Goal: Information Seeking & Learning: Understand process/instructions

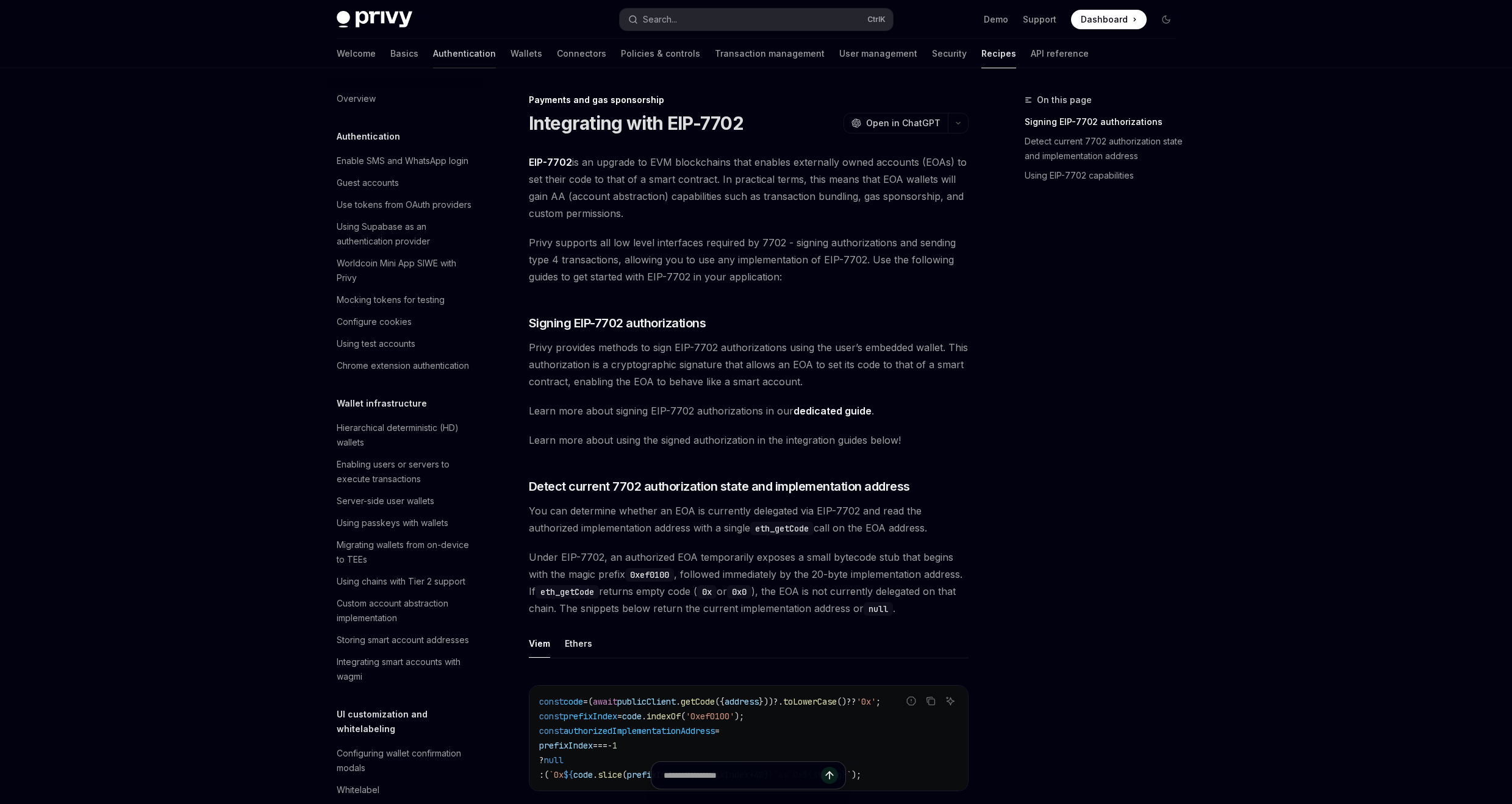
click at [433, 49] on link "Authentication" at bounding box center [465, 53] width 63 height 29
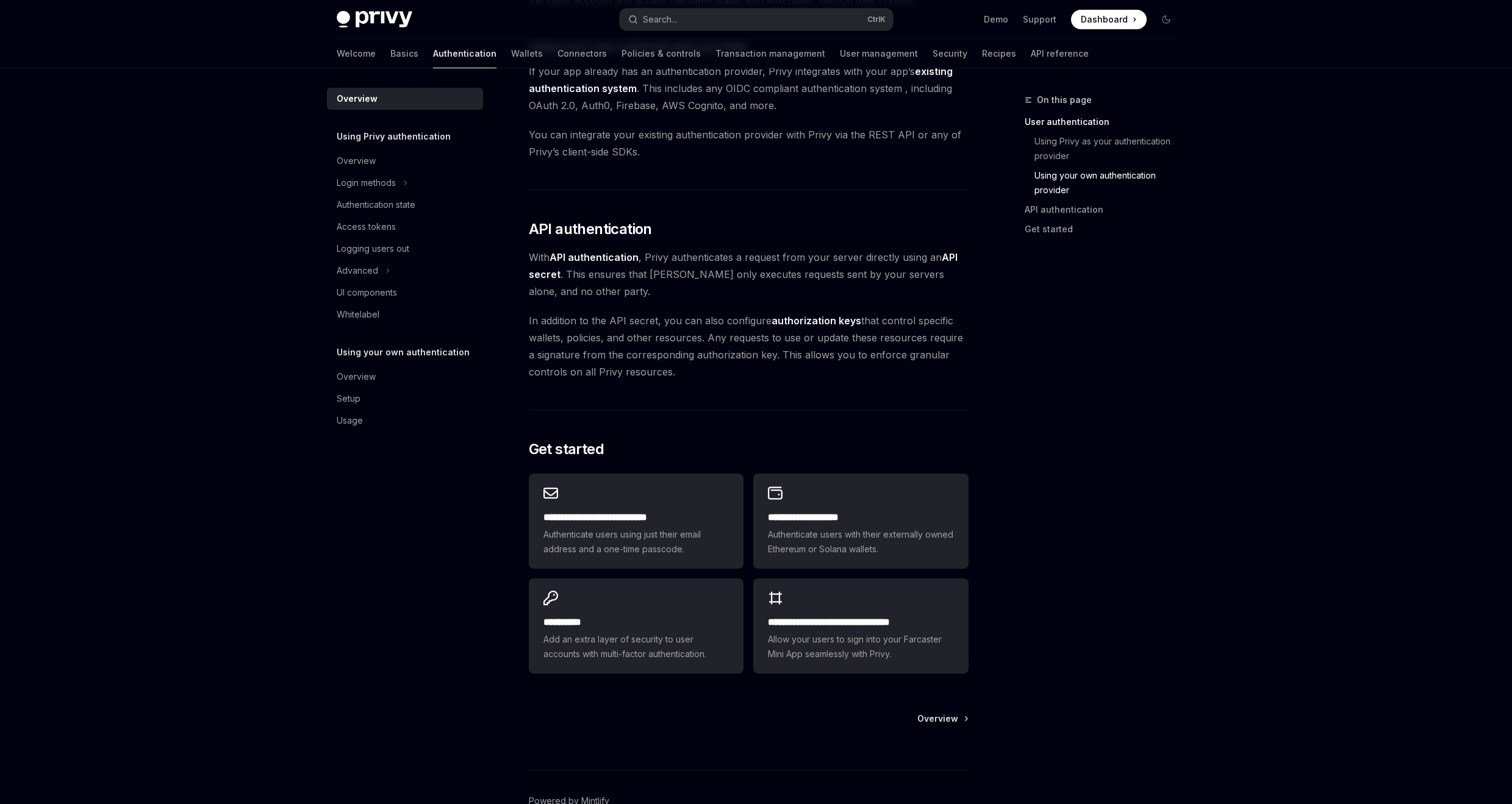
scroll to position [742, 0]
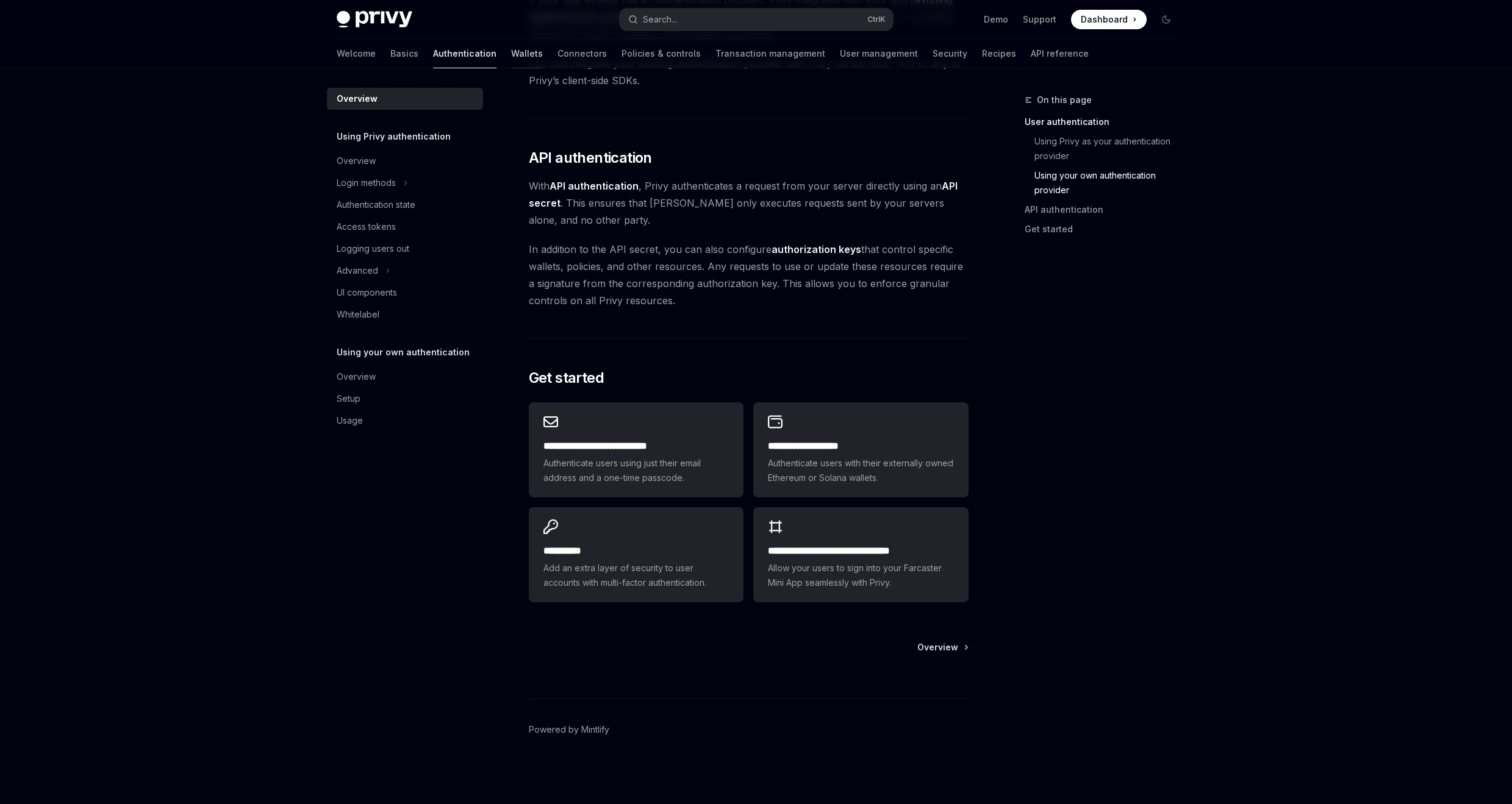
click at [511, 57] on link "Wallets" at bounding box center [526, 53] width 32 height 29
type textarea "*"
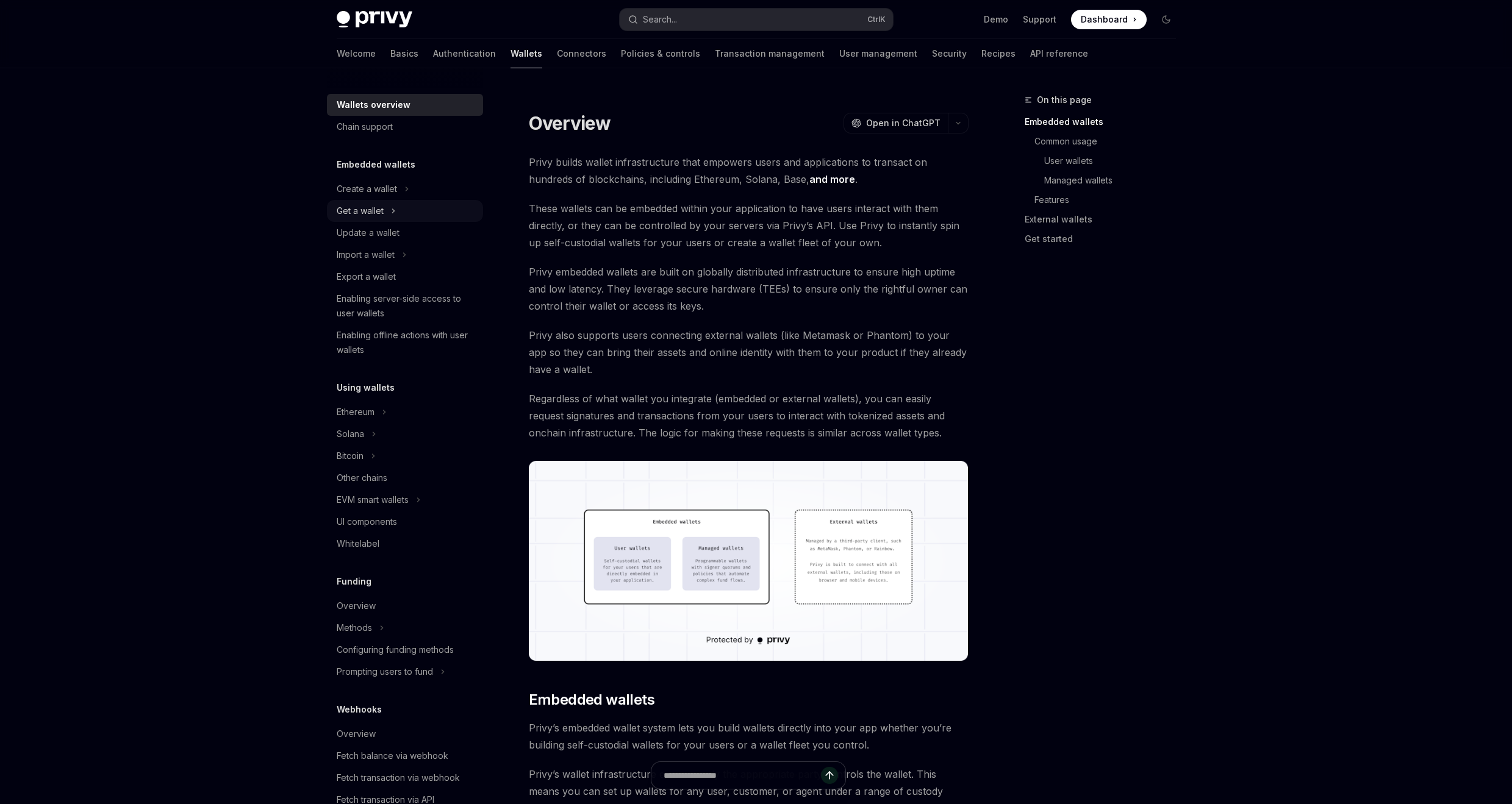
click at [392, 214] on icon at bounding box center [393, 211] width 5 height 15
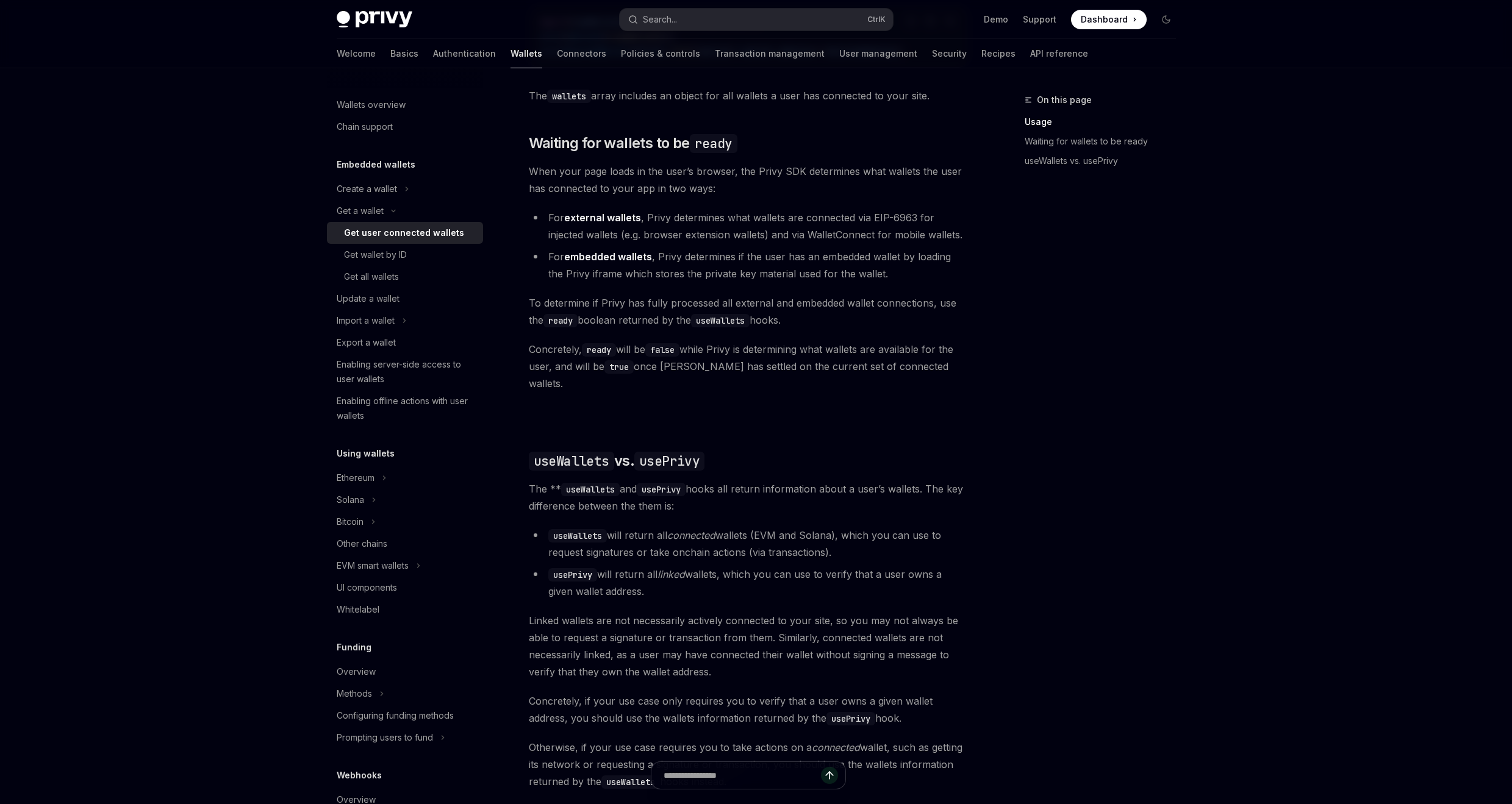
scroll to position [805, 0]
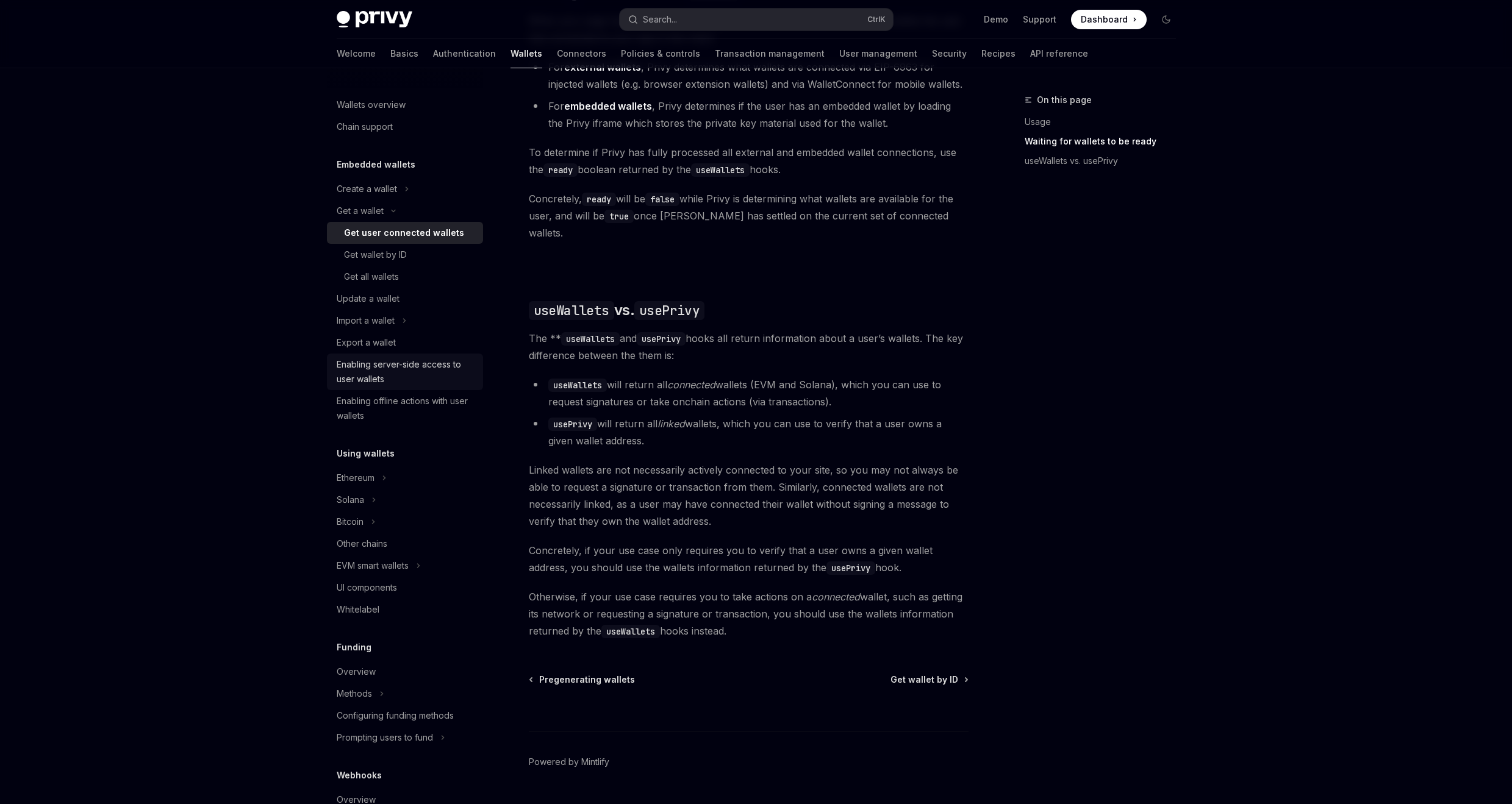
click at [443, 369] on div "Enabling server-side access to user wallets" at bounding box center [406, 371] width 139 height 29
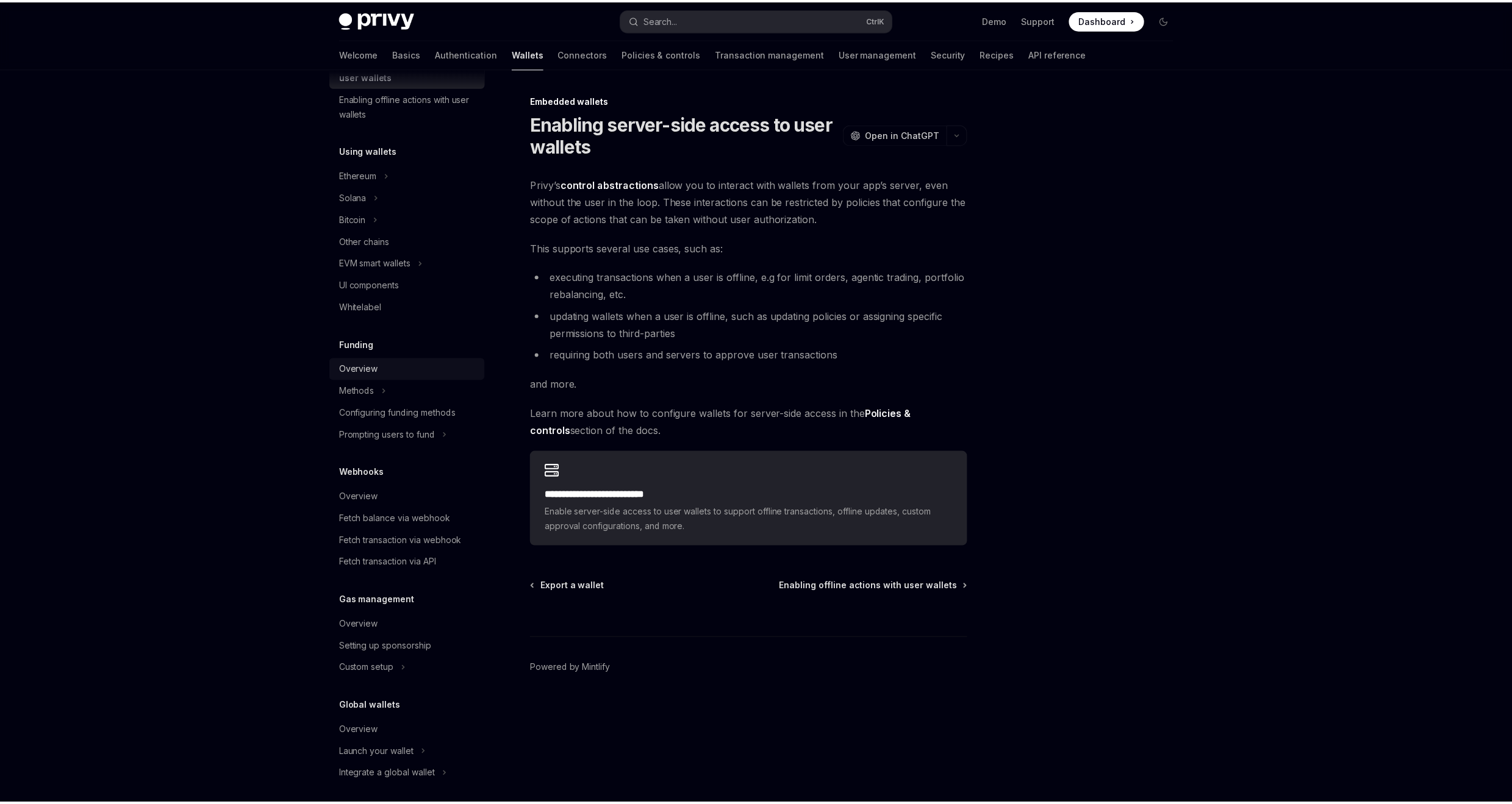
scroll to position [309, 0]
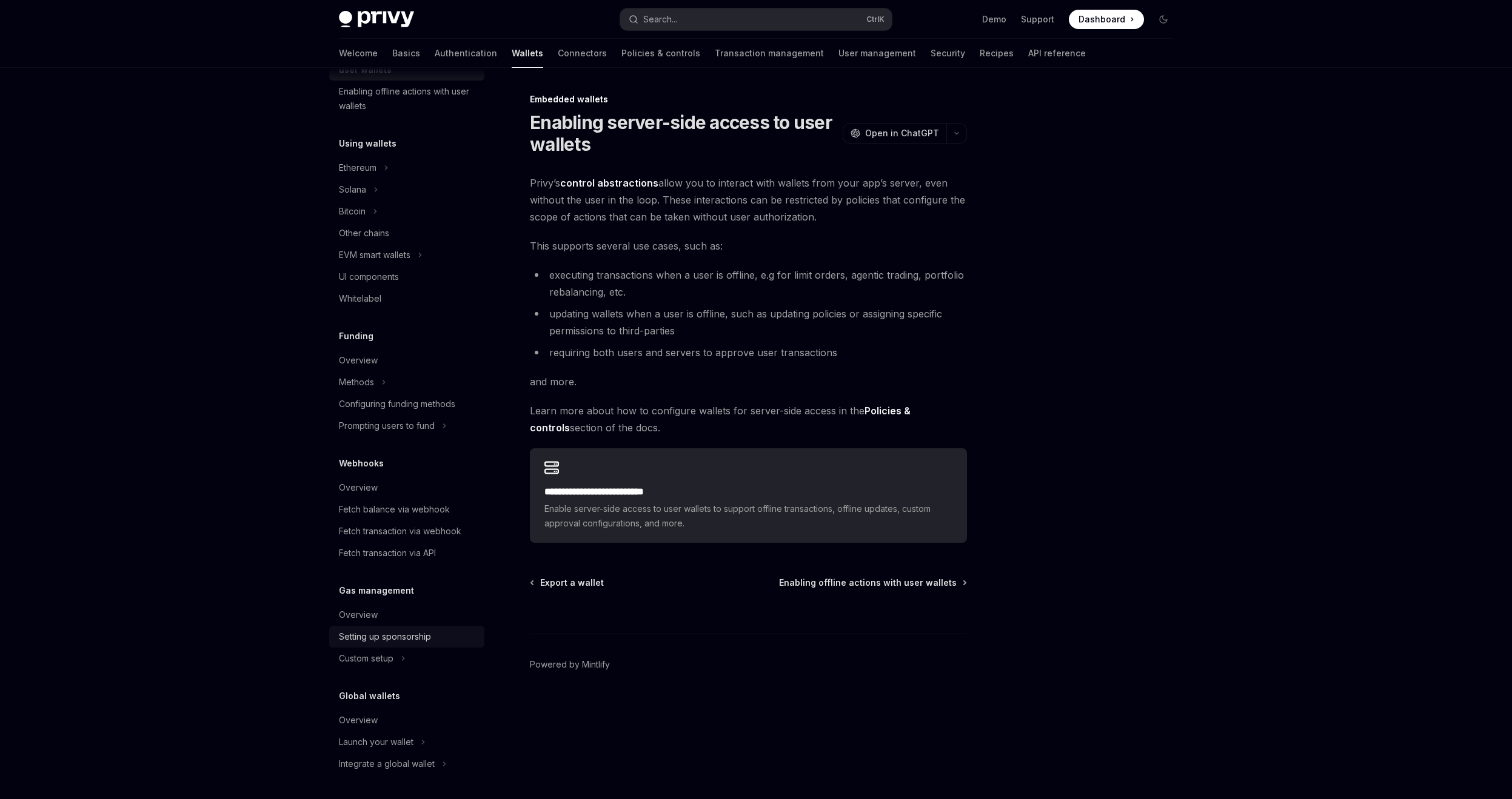
click at [422, 643] on div "Setting up sponsorship" at bounding box center [385, 637] width 93 height 15
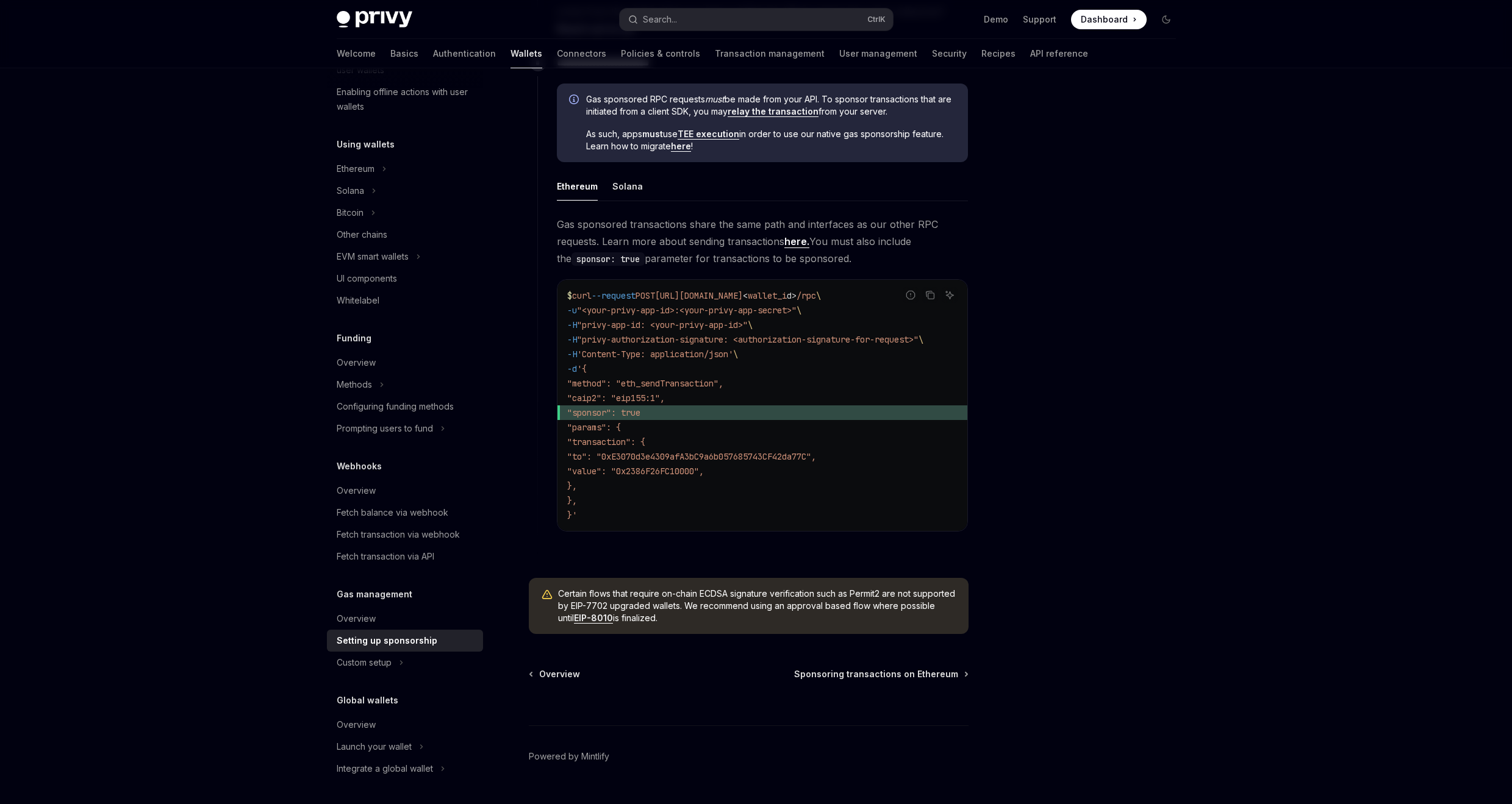
scroll to position [706, 0]
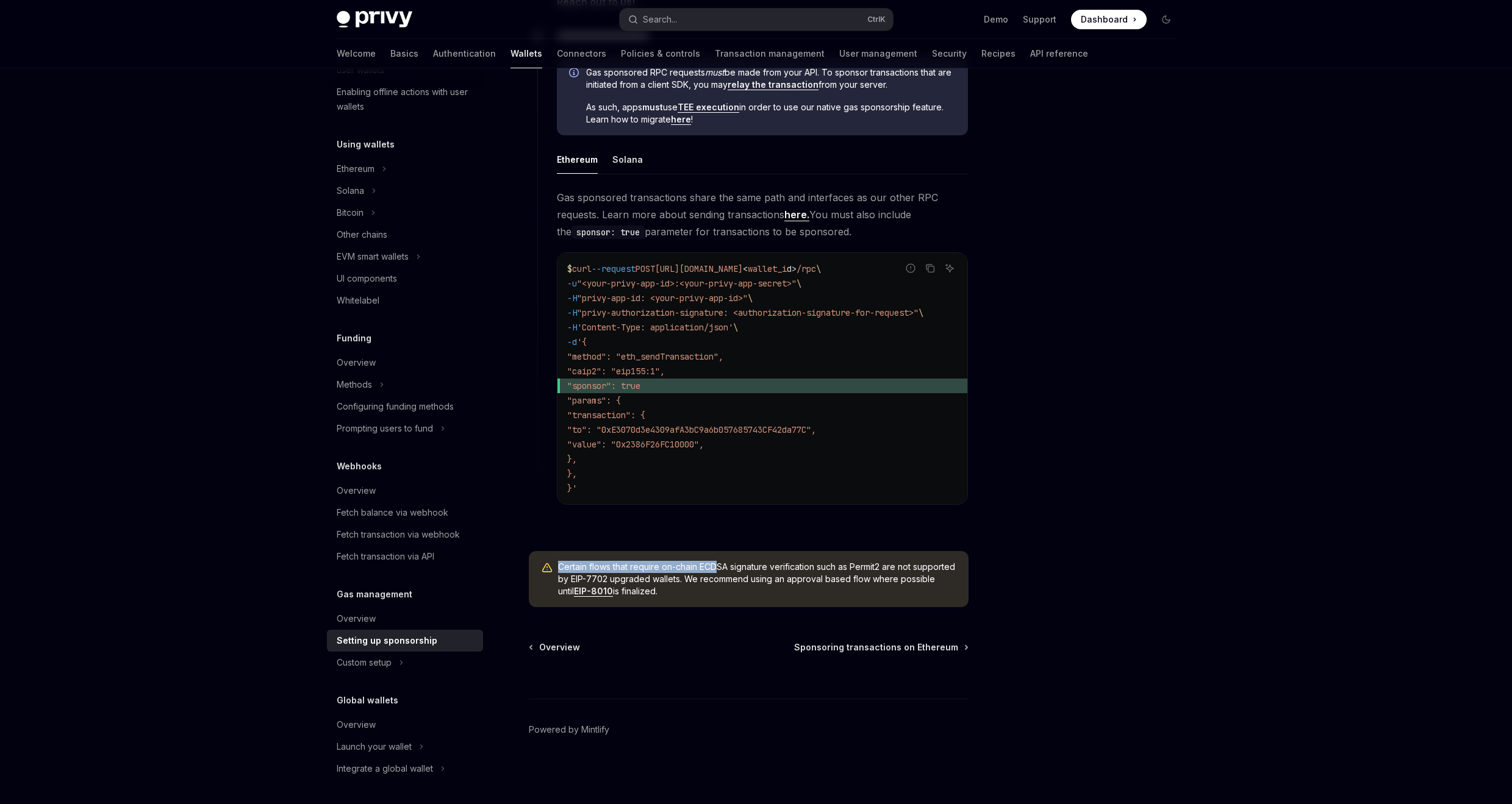
drag, startPoint x: 560, startPoint y: 567, endPoint x: 720, endPoint y: 569, distance: 160.0
click at [720, 569] on span "Certain flows that require on-chain ECDSA signature verification such as Permit…" at bounding box center [756, 579] width 398 height 36
click at [1062, 478] on div at bounding box center [1092, 449] width 185 height 712
drag, startPoint x: 722, startPoint y: 591, endPoint x: 571, endPoint y: 555, distance: 155.2
click at [571, 555] on div "Certain flows that require on-chain ECDSA signature verification such as Permit…" at bounding box center [748, 578] width 440 height 56
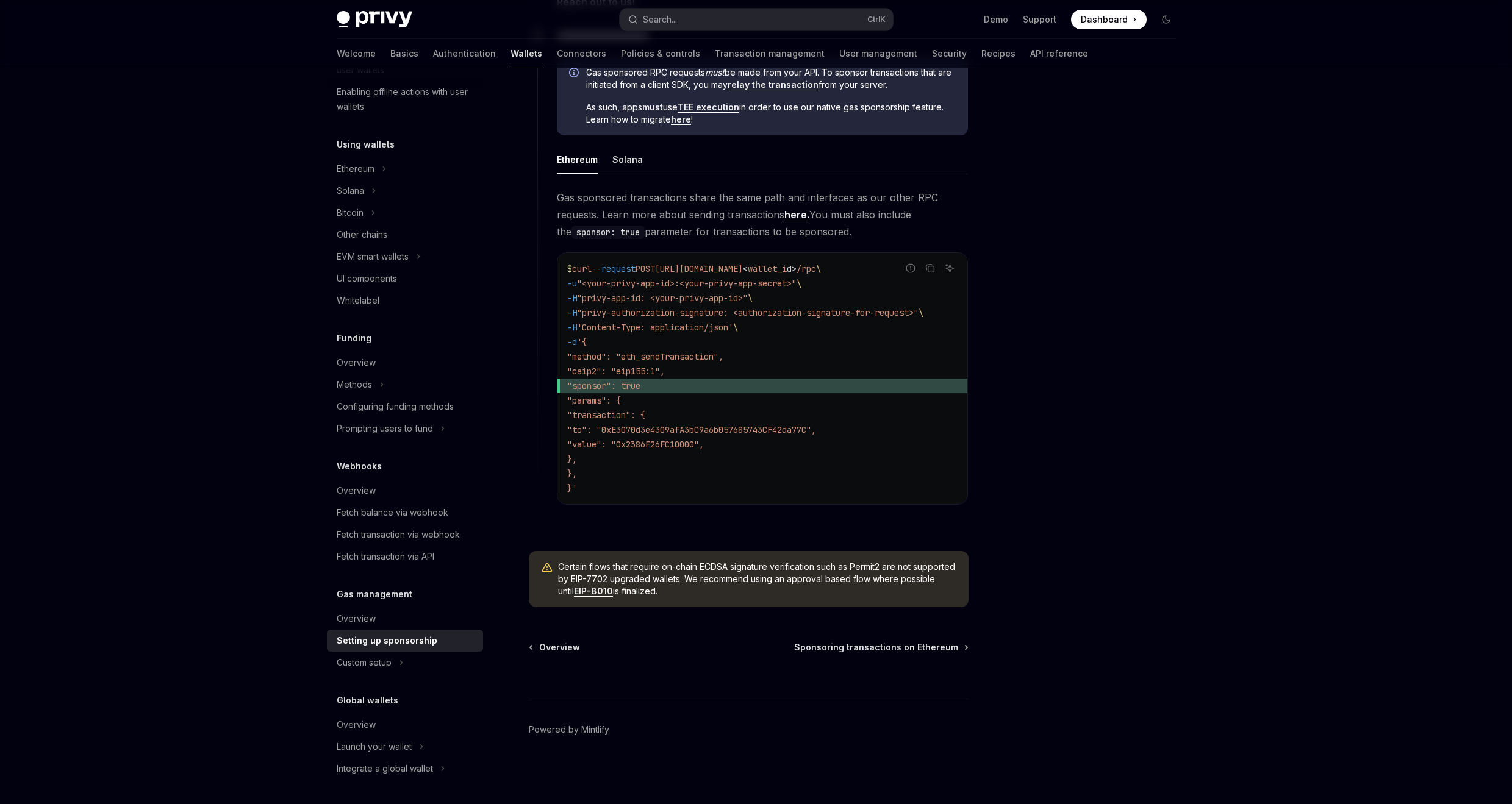
copy span "Certain flows that require on-chain ECDSA signature verification such as Permit…"
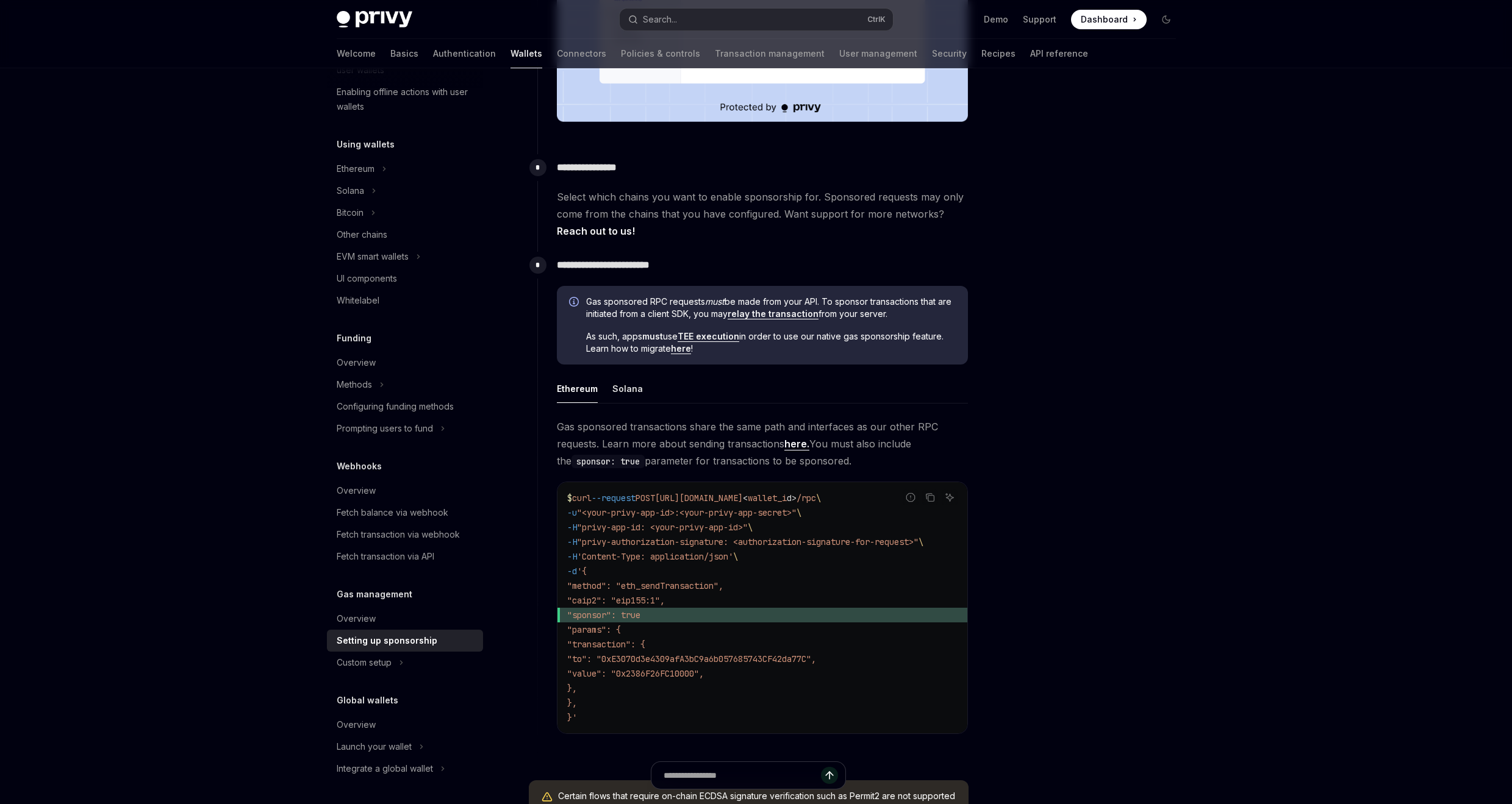
scroll to position [559, 0]
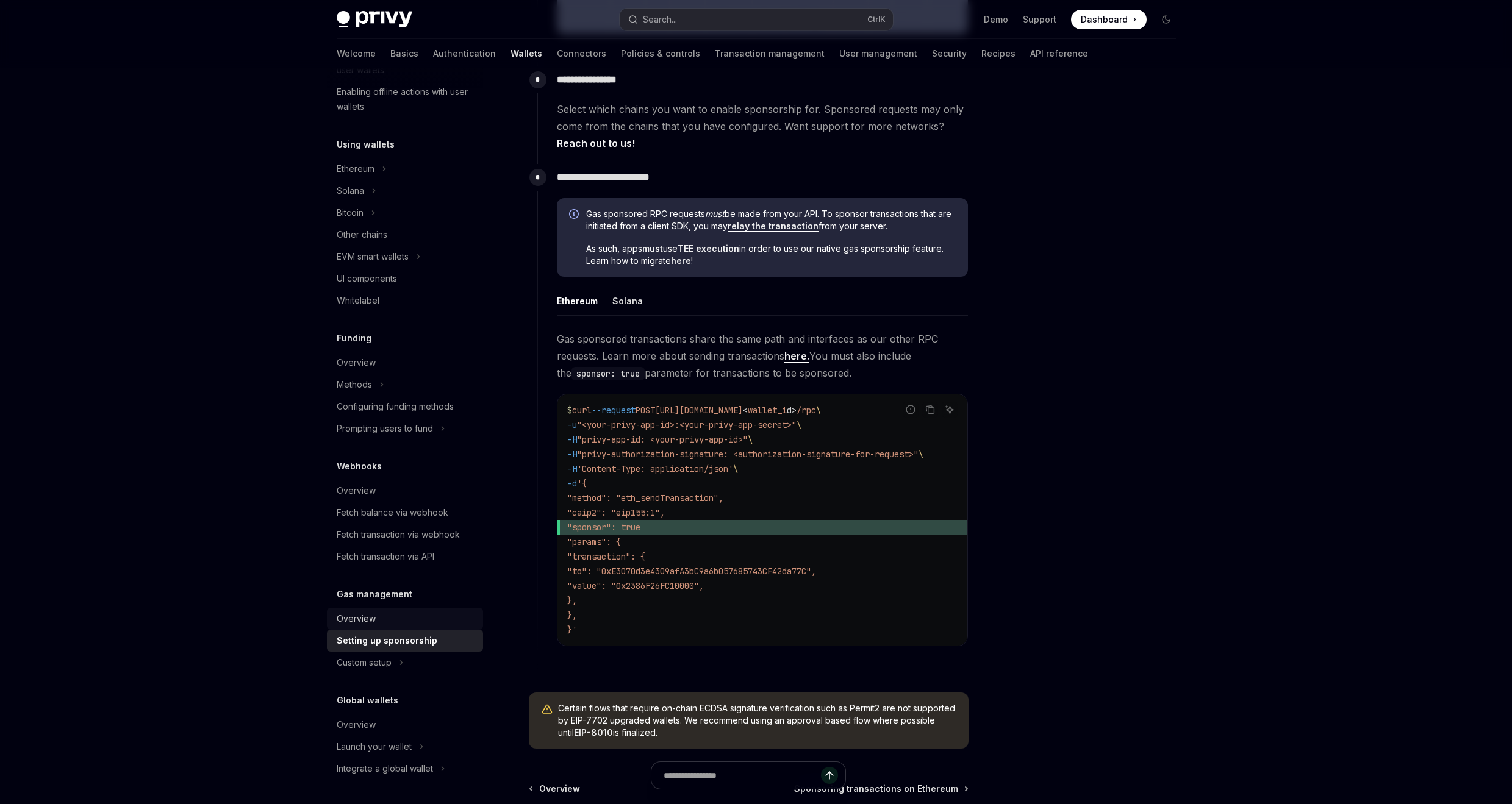
click at [360, 619] on div "Overview" at bounding box center [356, 619] width 39 height 15
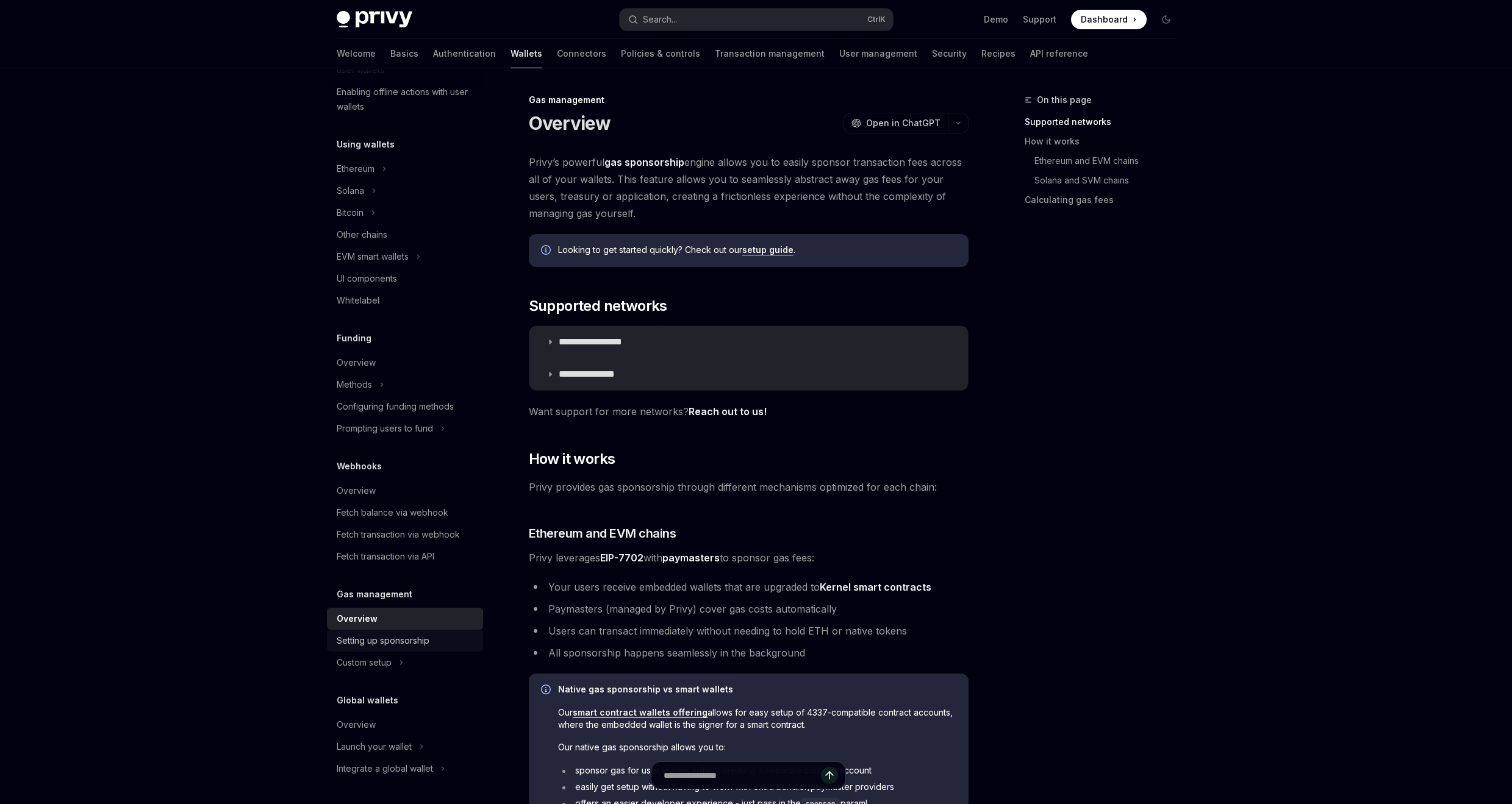
click at [358, 642] on div "Setting up sponsorship" at bounding box center [383, 641] width 93 height 15
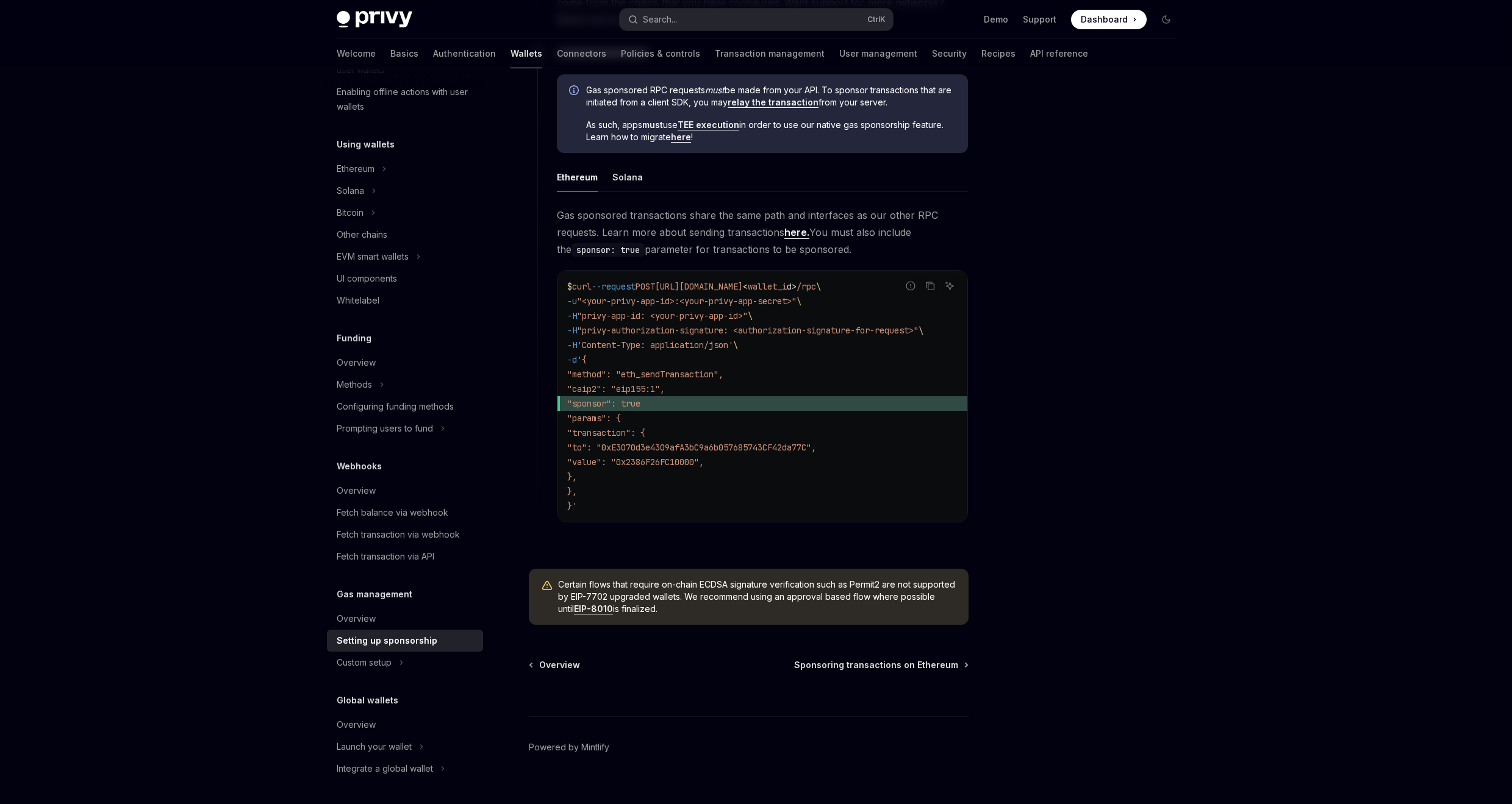
scroll to position [706, 0]
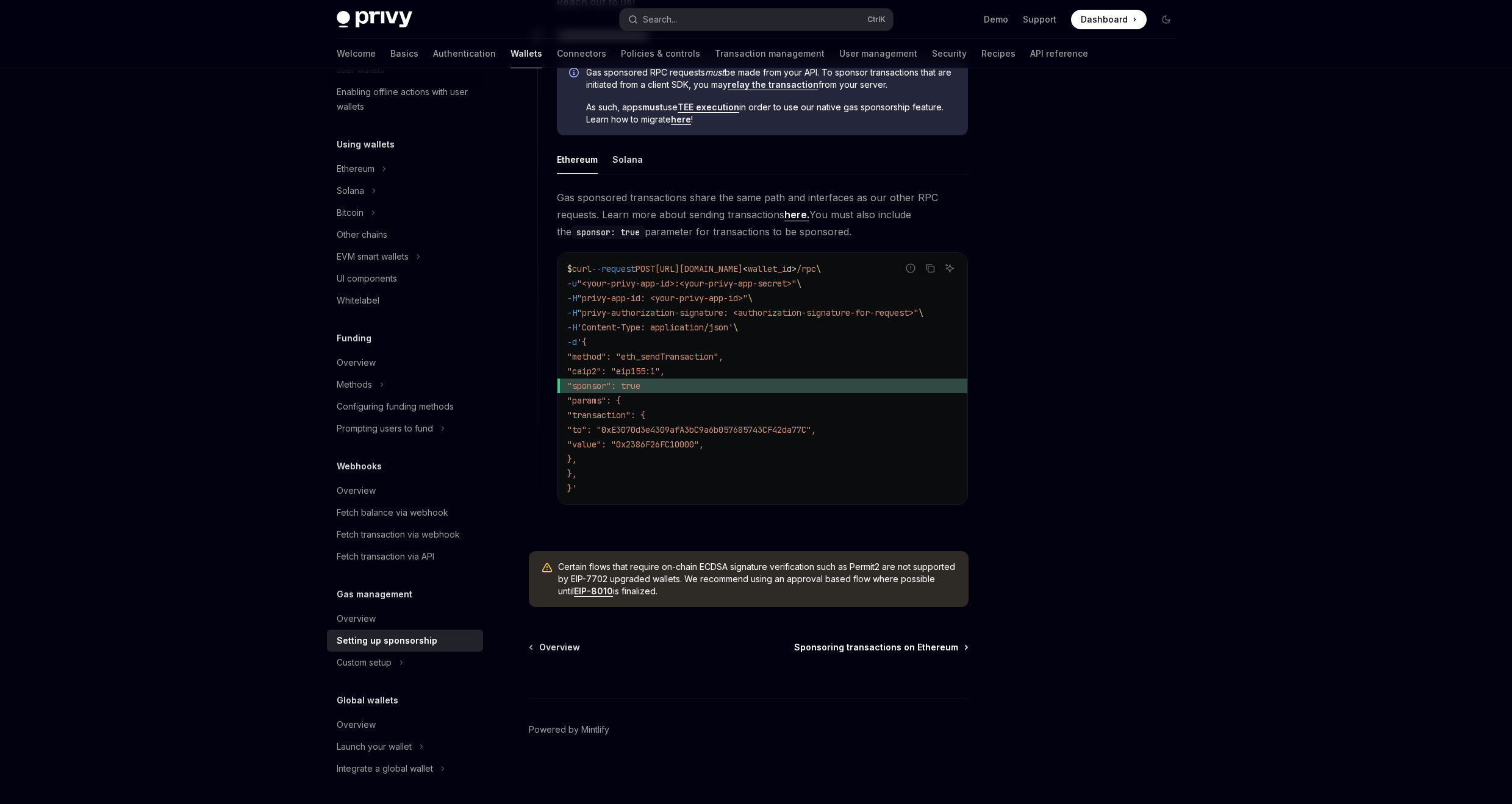
click at [927, 651] on span "Sponsoring transactions on Ethereum" at bounding box center [875, 648] width 164 height 12
type textarea "*"
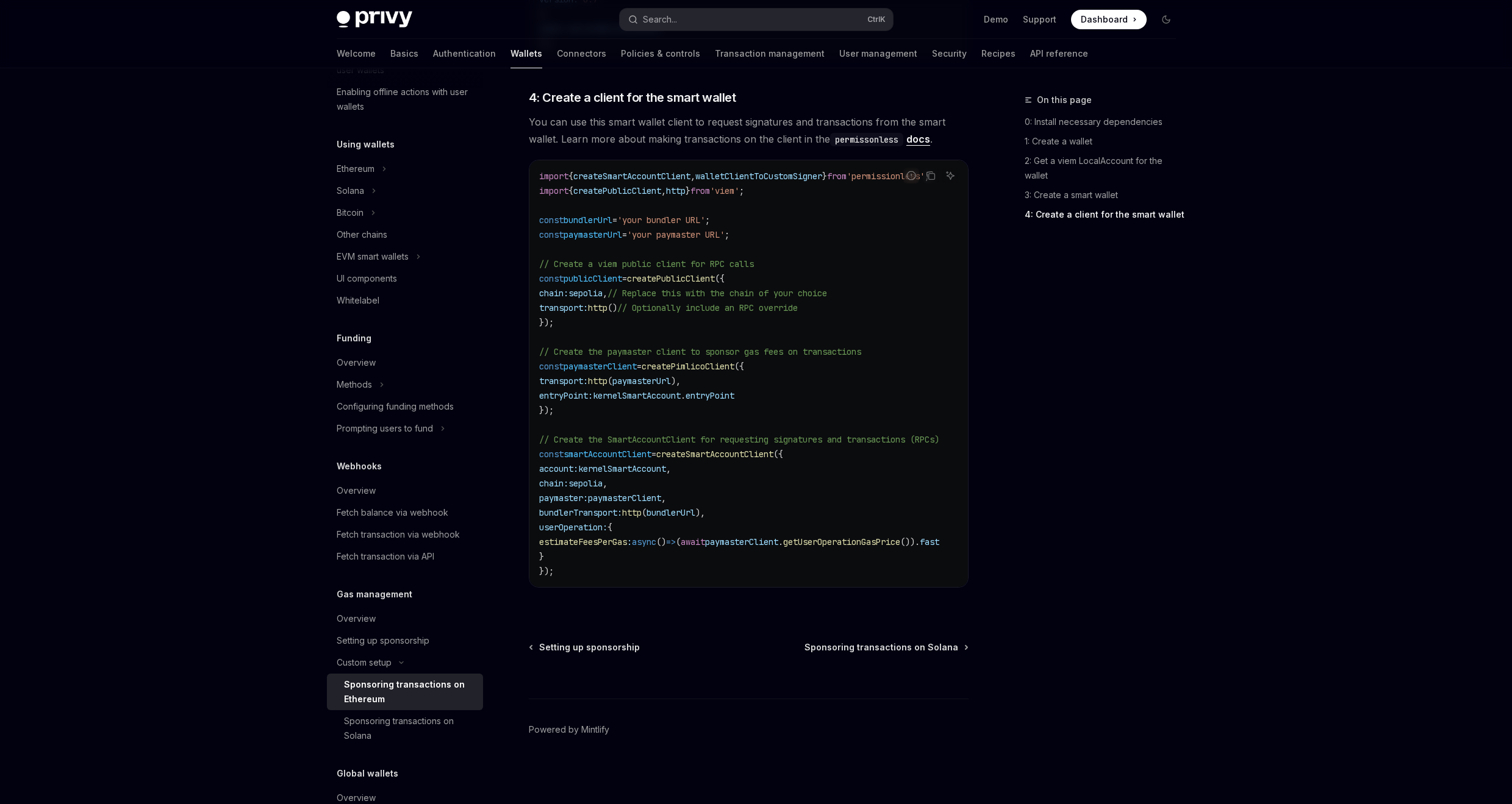
scroll to position [1572, 0]
